Goal: Task Accomplishment & Management: Use online tool/utility

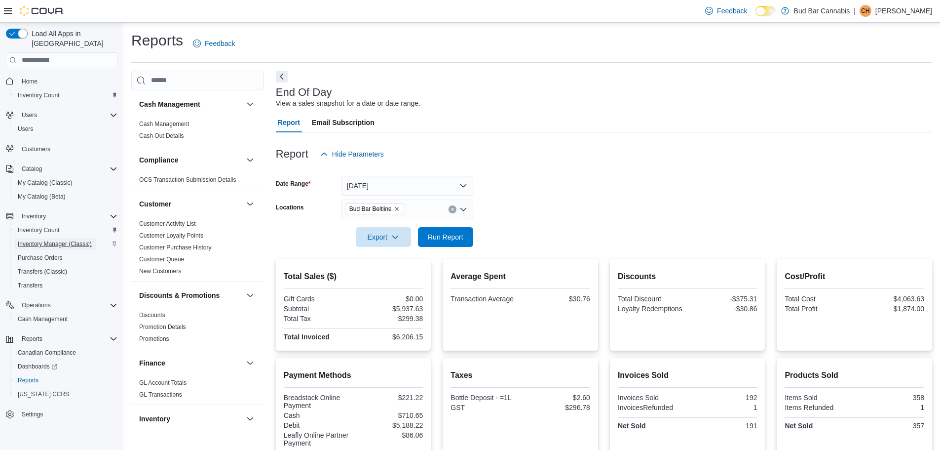
click at [52, 240] on span "Inventory Manager (Classic)" at bounding box center [55, 244] width 74 height 8
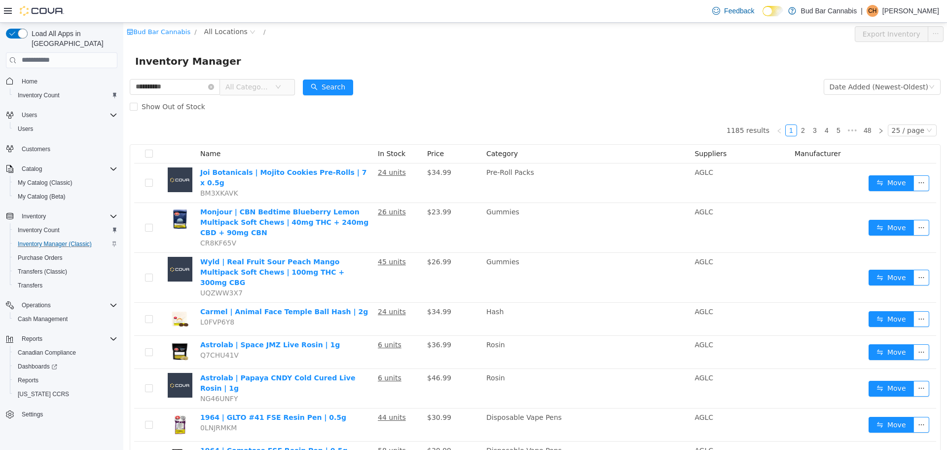
type input "**********"
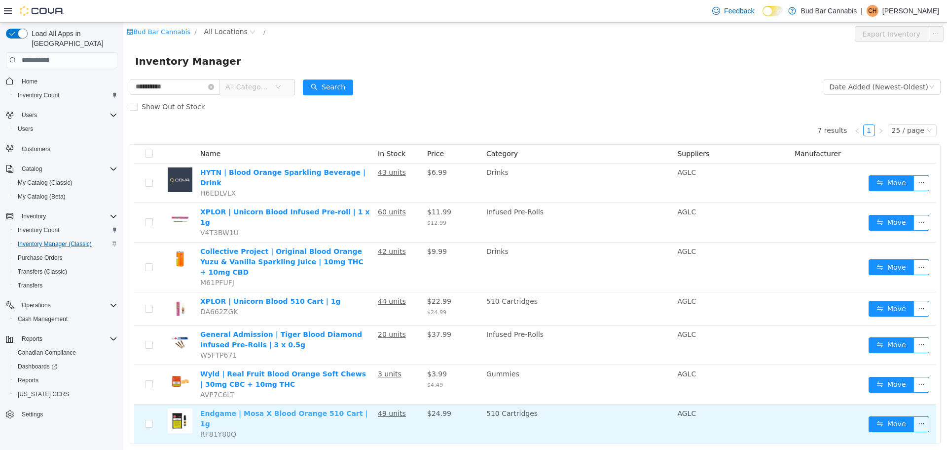
click at [279, 409] on link "Endgame | Mosa X Blood Orange 510 Cart | 1g" at bounding box center [283, 418] width 167 height 18
click at [890, 415] on button "Move" at bounding box center [891, 423] width 45 height 16
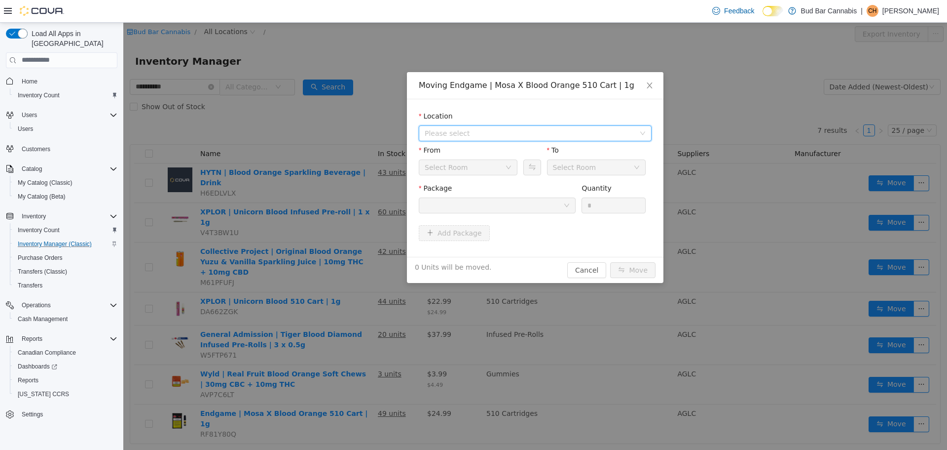
click at [461, 130] on span "Please select" at bounding box center [530, 133] width 210 height 10
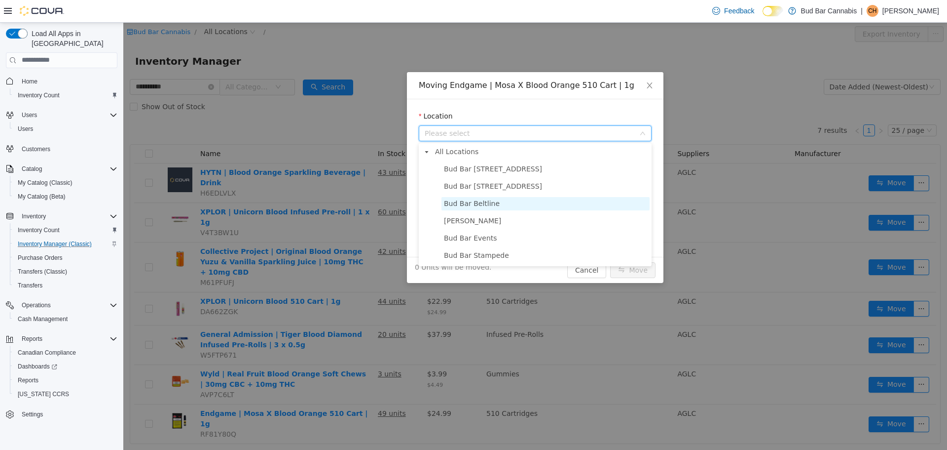
click at [474, 203] on span "Bud Bar Beltline" at bounding box center [472, 203] width 56 height 8
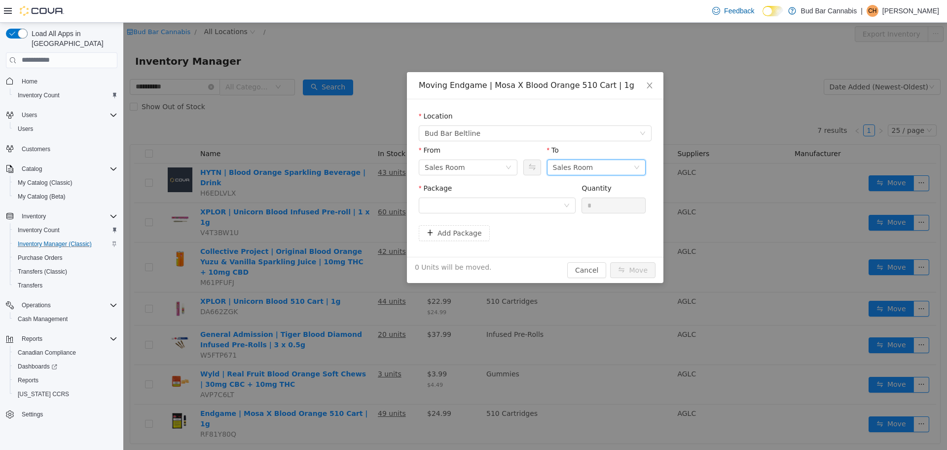
click at [557, 164] on div "Sales Room" at bounding box center [573, 166] width 40 height 15
click at [583, 220] on li "Product Return Room" at bounding box center [596, 218] width 99 height 16
click at [481, 204] on div at bounding box center [494, 204] width 139 height 15
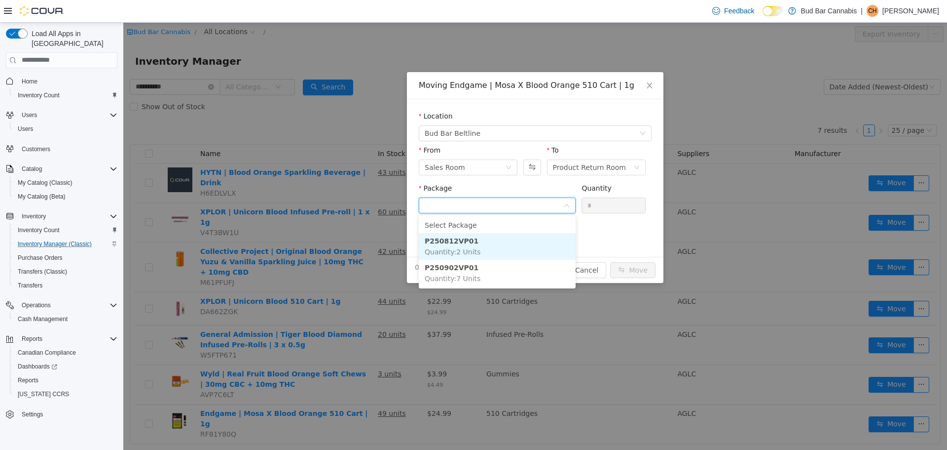
click at [488, 243] on li "P250812VP01 Quantity : 2 Units" at bounding box center [497, 245] width 157 height 27
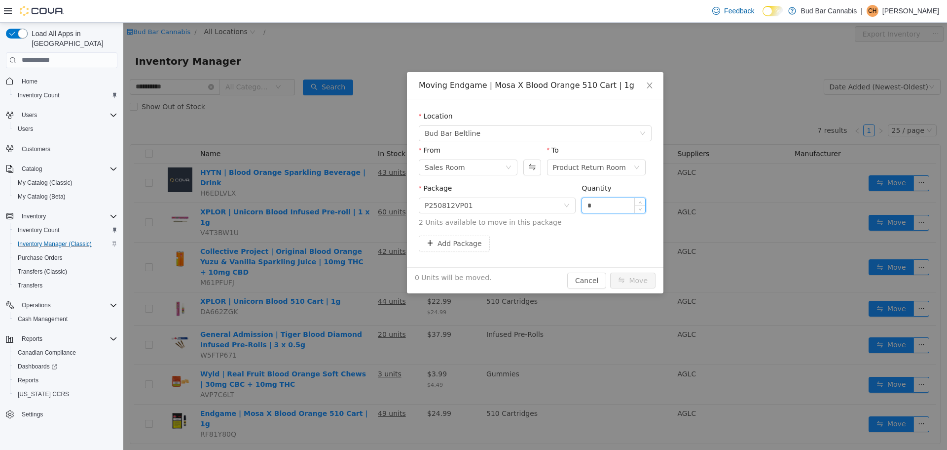
click at [600, 207] on input "*" at bounding box center [613, 204] width 63 height 15
type input "*"
click at [641, 201] on icon "icon: up" at bounding box center [640, 202] width 3 height 3
click at [650, 277] on button "Move" at bounding box center [632, 280] width 45 height 16
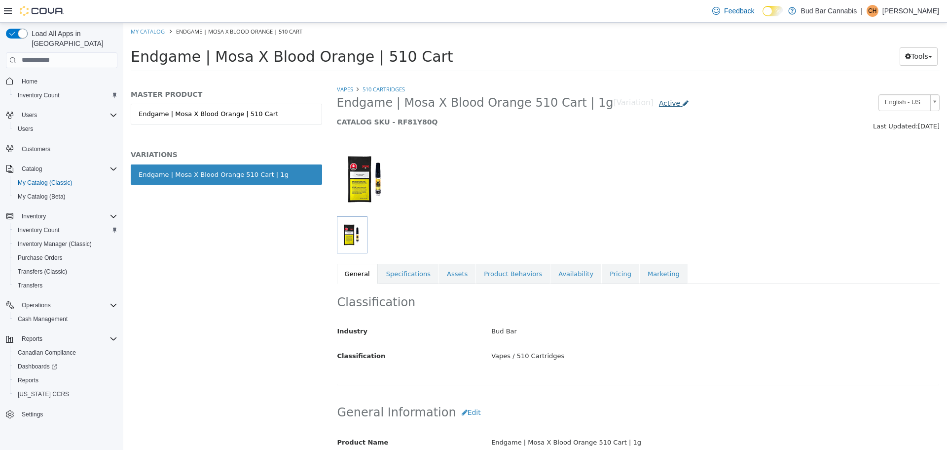
click at [659, 100] on span "Active" at bounding box center [669, 103] width 21 height 8
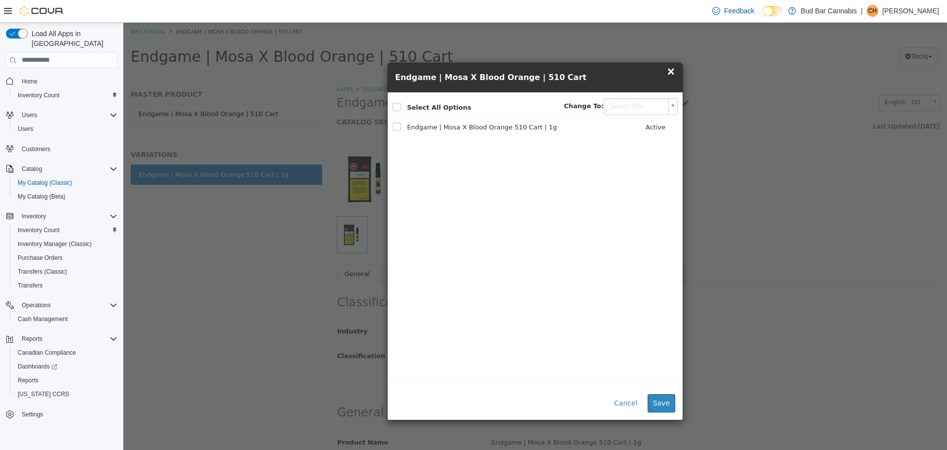
click at [672, 75] on span "×" at bounding box center [671, 71] width 9 height 12
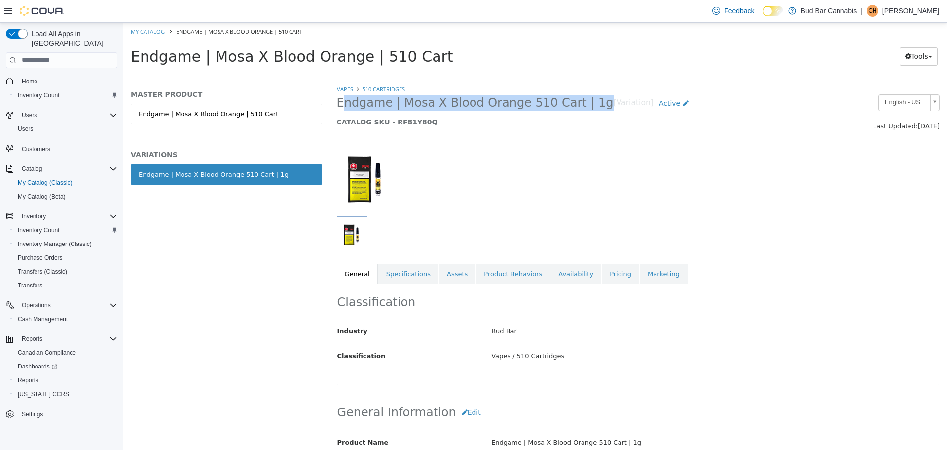
drag, startPoint x: 335, startPoint y: 104, endPoint x: 581, endPoint y: 101, distance: 246.3
click at [581, 101] on div "Endgame | Mosa X Blood Orange 510 Cart | 1g [Variation] Active CATALOG SKU - RF…" at bounding box center [561, 113] width 463 height 38
copy span "Endgame | Mosa X Blood Orange 510 Cart | 1g"
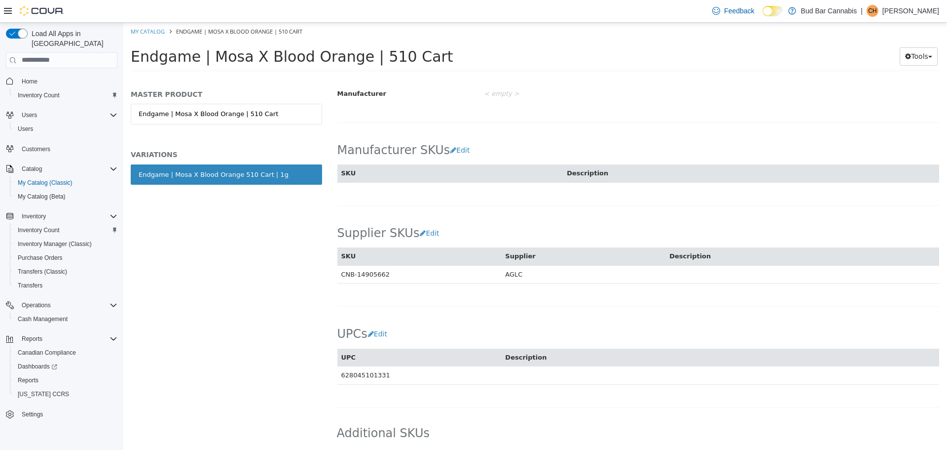
scroll to position [543, 0]
click at [353, 277] on td "CNB-14905662" at bounding box center [420, 273] width 164 height 18
copy td "CNB-14905662"
